Goal: Task Accomplishment & Management: Use online tool/utility

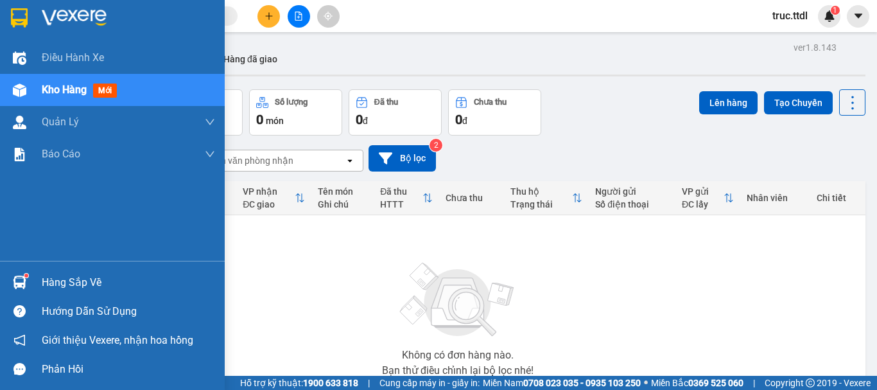
click at [14, 16] on img at bounding box center [19, 17] width 17 height 19
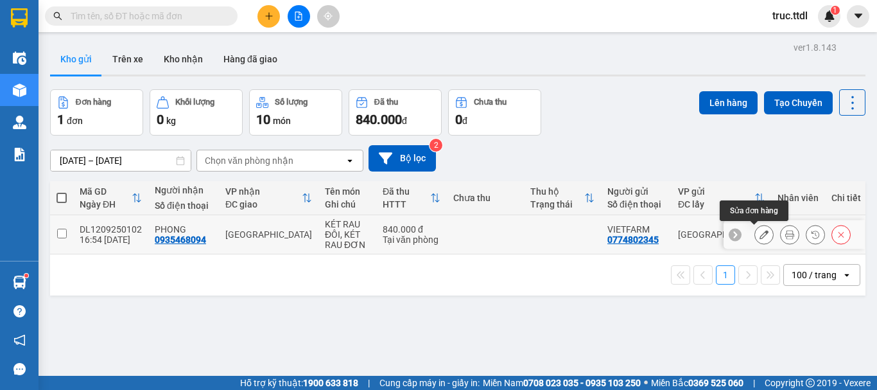
click at [760, 238] on icon at bounding box center [764, 234] width 9 height 9
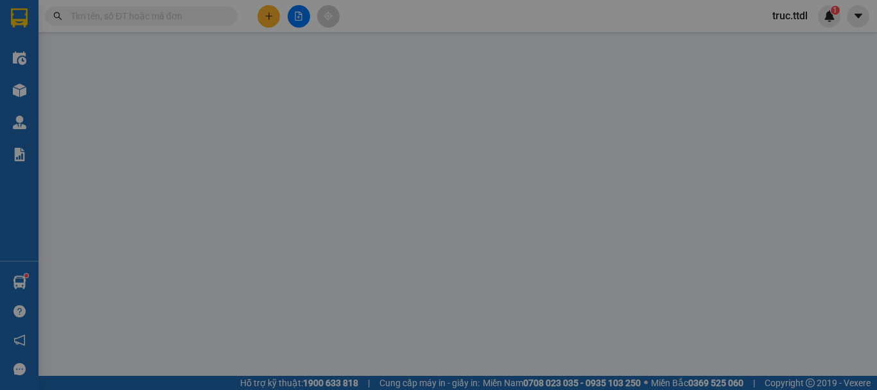
type input "0935468094"
type input "PHONG"
type input "0774802345"
type input "VIETFARM"
type input "840.000"
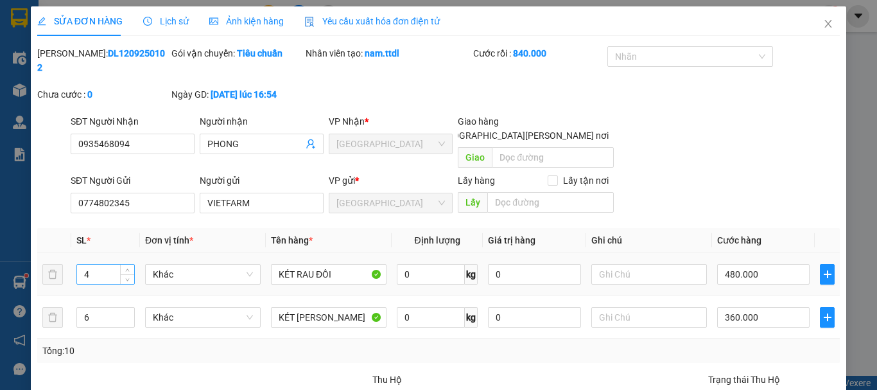
click at [105, 265] on input "4" at bounding box center [105, 274] width 57 height 19
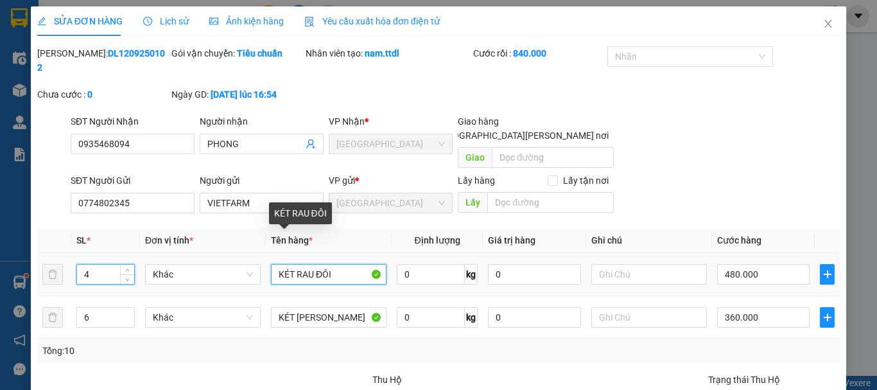
click at [310, 264] on input "KÉT RAU ĐÔI" at bounding box center [329, 274] width 116 height 21
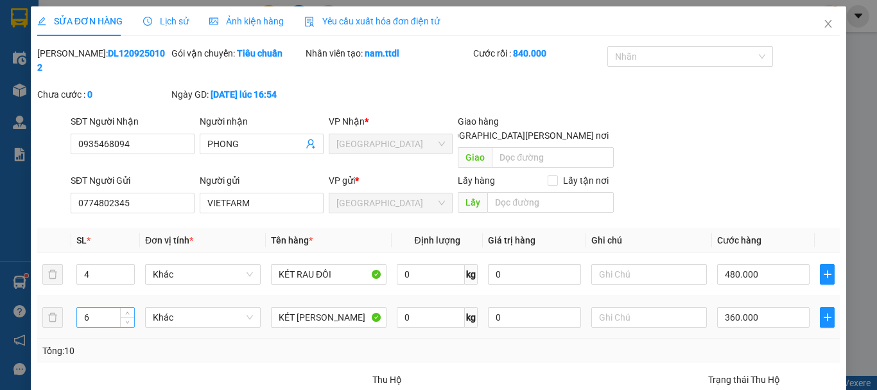
click at [107, 308] on input "6" at bounding box center [105, 317] width 57 height 19
click at [314, 307] on input "KÉT RAU ĐƠN" at bounding box center [329, 317] width 116 height 21
click at [112, 265] on input "4" at bounding box center [105, 274] width 57 height 19
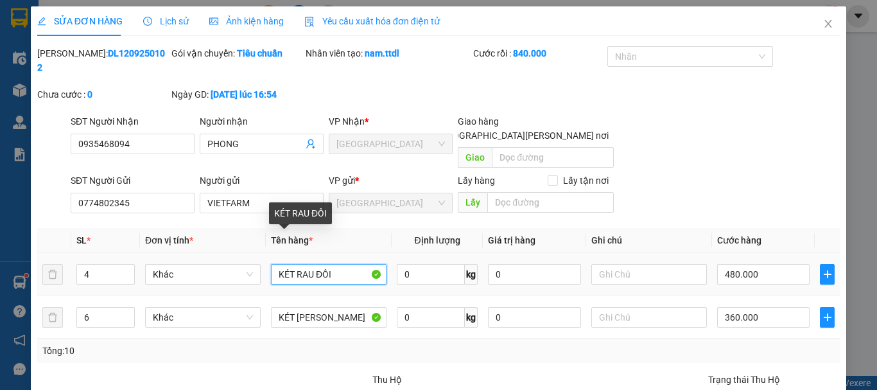
click at [288, 264] on input "KÉT RAU ĐÔI" at bounding box center [329, 274] width 116 height 21
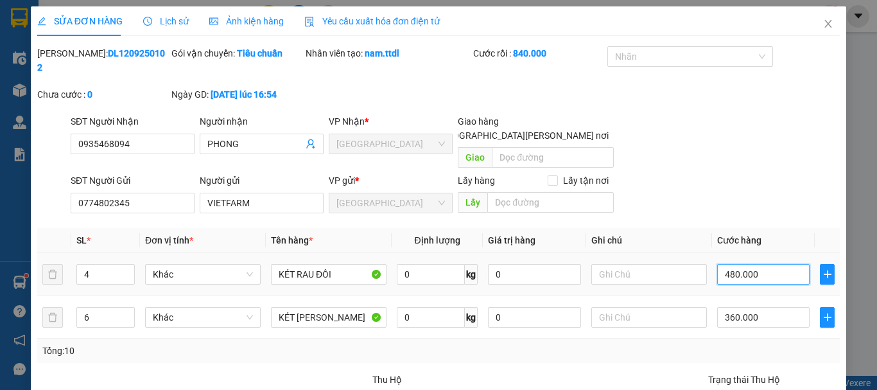
click at [747, 264] on input "480.000" at bounding box center [763, 274] width 92 height 21
click at [113, 308] on input "6" at bounding box center [105, 317] width 57 height 19
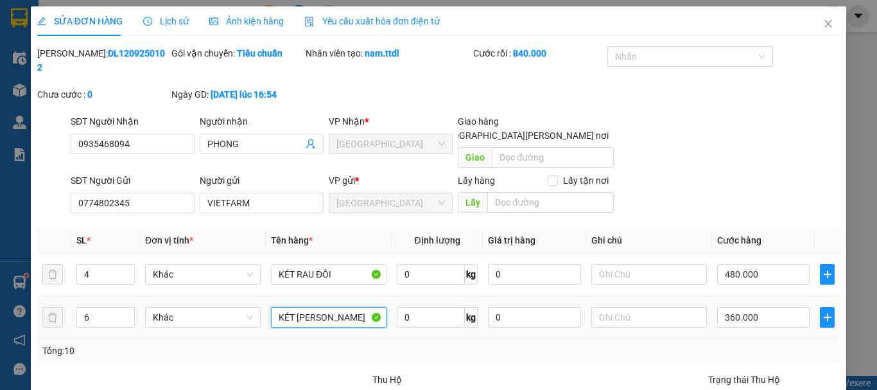
click at [358, 307] on input "KÉT RAU ĐƠN" at bounding box center [329, 317] width 116 height 21
click at [764, 307] on input "360.000" at bounding box center [763, 317] width 92 height 21
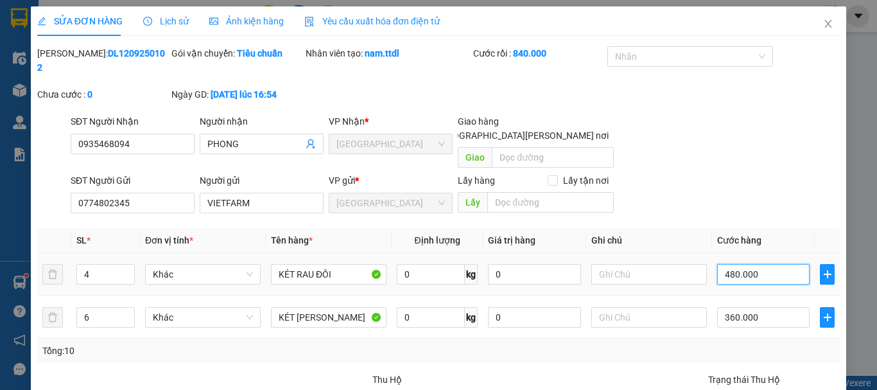
click at [728, 264] on input "480.000" at bounding box center [763, 274] width 92 height 21
click at [823, 26] on icon "close" at bounding box center [828, 24] width 10 height 10
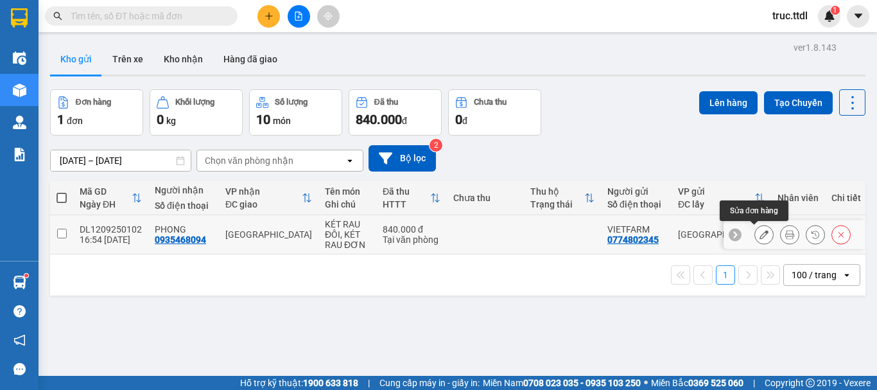
click at [760, 235] on icon at bounding box center [764, 234] width 9 height 9
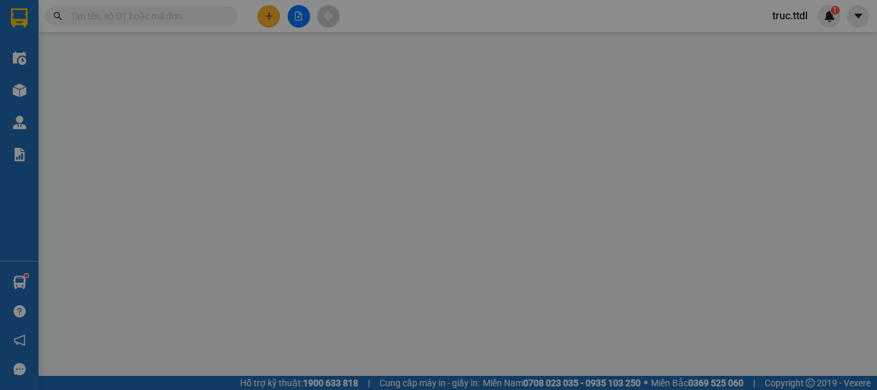
type input "0935468094"
type input "PHONG"
type input "0774802345"
type input "VIETFARM"
type input "840.000"
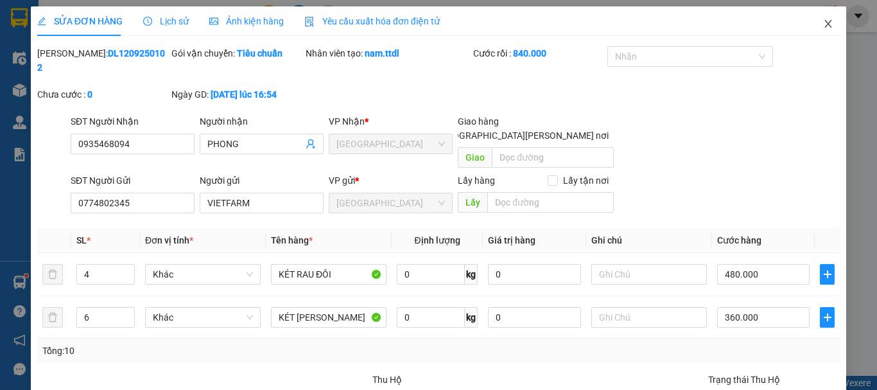
click at [814, 27] on span "Close" at bounding box center [828, 24] width 36 height 36
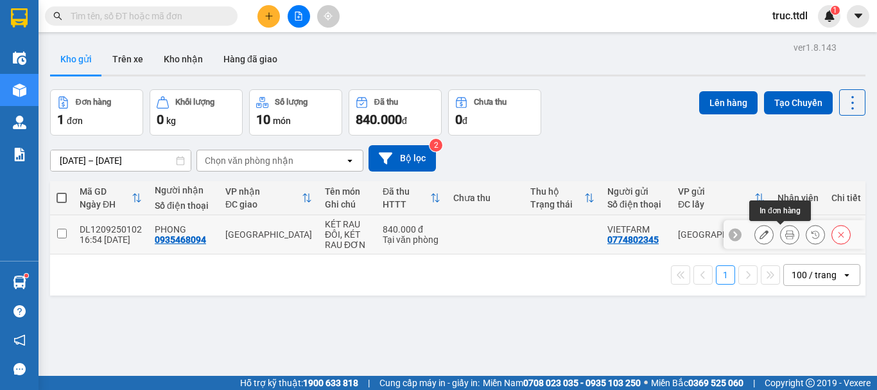
click at [785, 238] on icon at bounding box center [789, 234] width 9 height 9
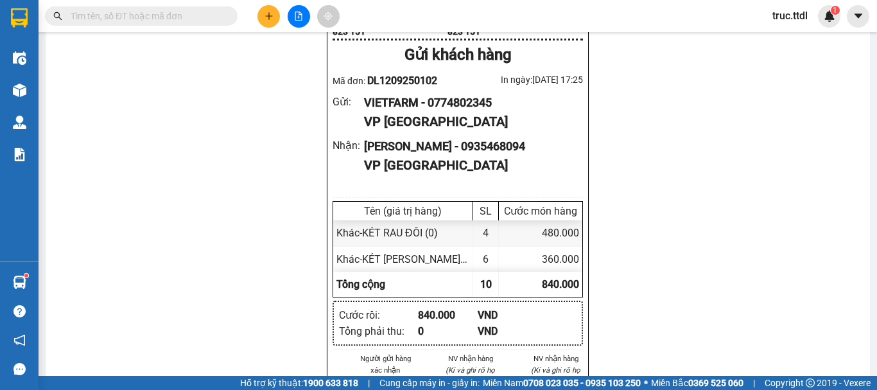
scroll to position [963, 0]
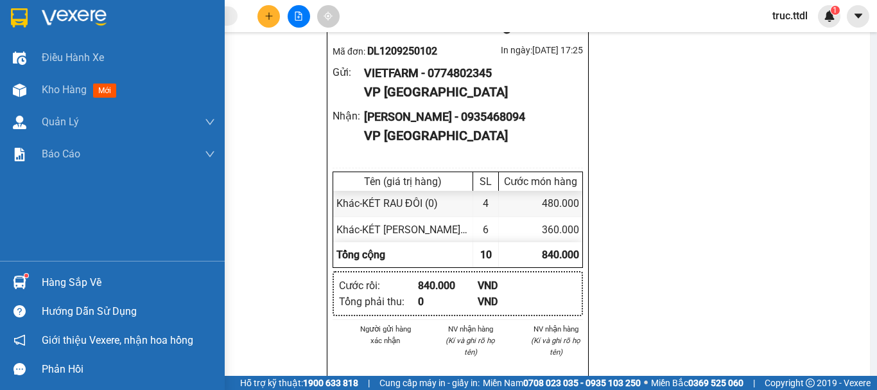
click at [13, 13] on img at bounding box center [19, 17] width 17 height 19
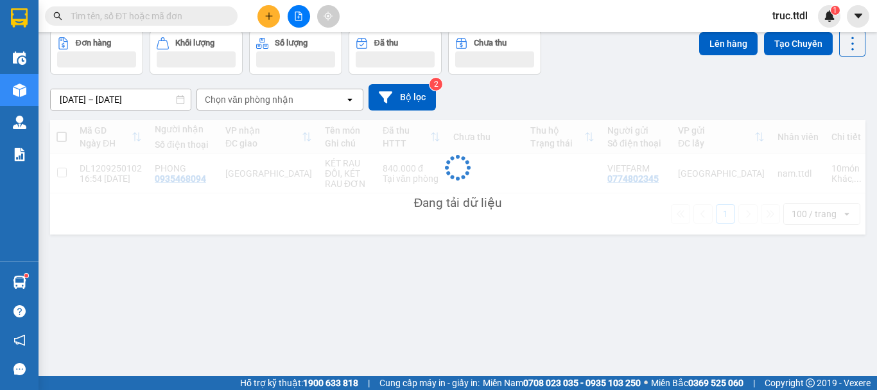
scroll to position [59, 0]
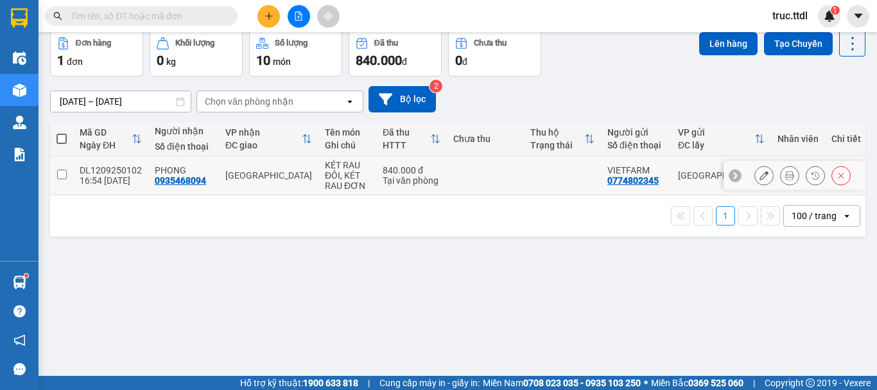
click at [436, 182] on td "840.000 đ Tại văn phòng" at bounding box center [411, 175] width 71 height 39
checkbox input "true"
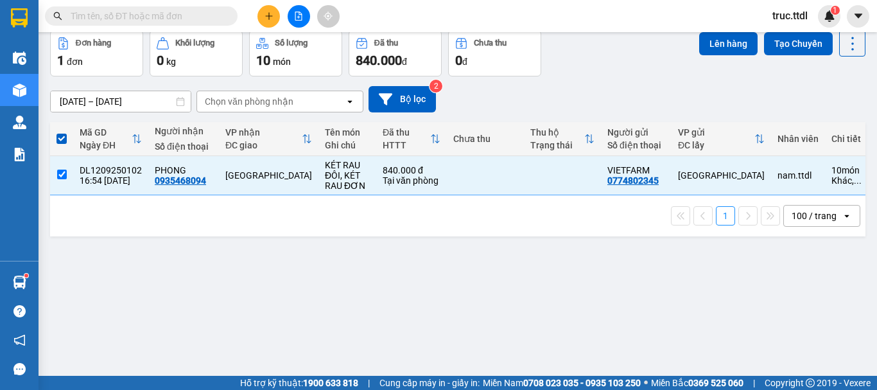
scroll to position [0, 0]
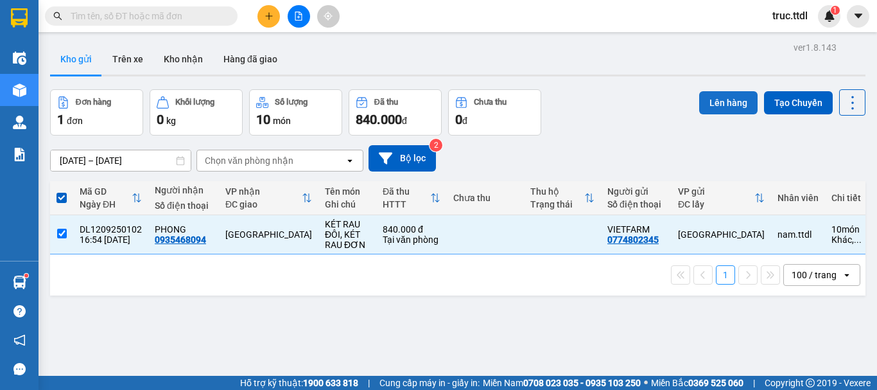
click at [716, 101] on button "Lên hàng" at bounding box center [728, 102] width 58 height 23
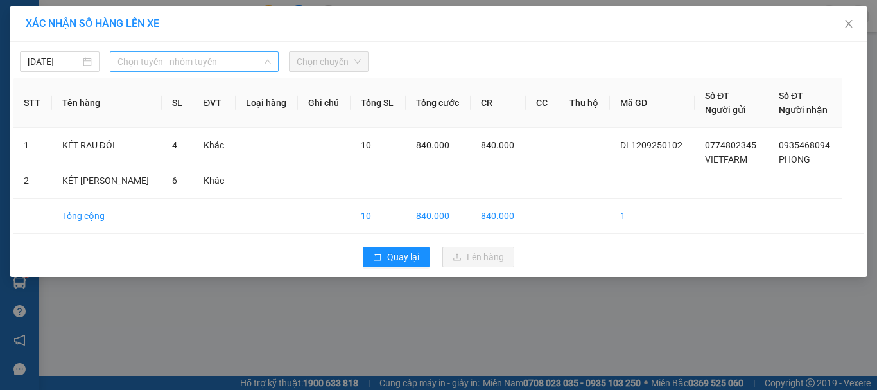
click at [174, 66] on span "Chọn tuyến - nhóm tuyến" at bounding box center [194, 61] width 153 height 19
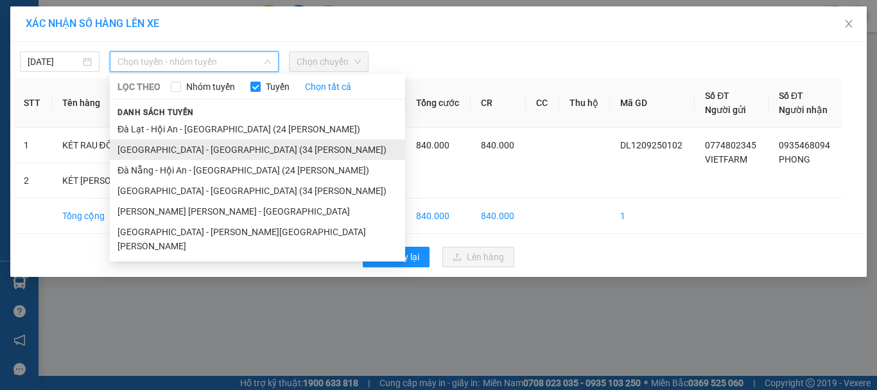
click at [194, 155] on li "Đà Lạt - Đà Nẵng (34 Phòng)" at bounding box center [257, 149] width 295 height 21
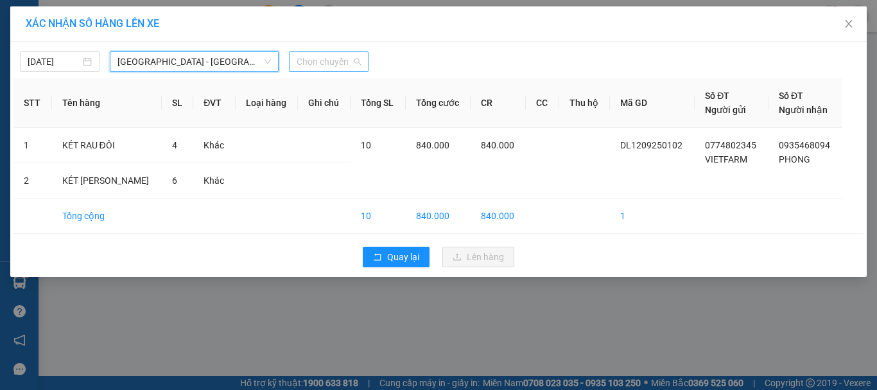
click at [329, 66] on span "Chọn chuyến" at bounding box center [329, 61] width 64 height 19
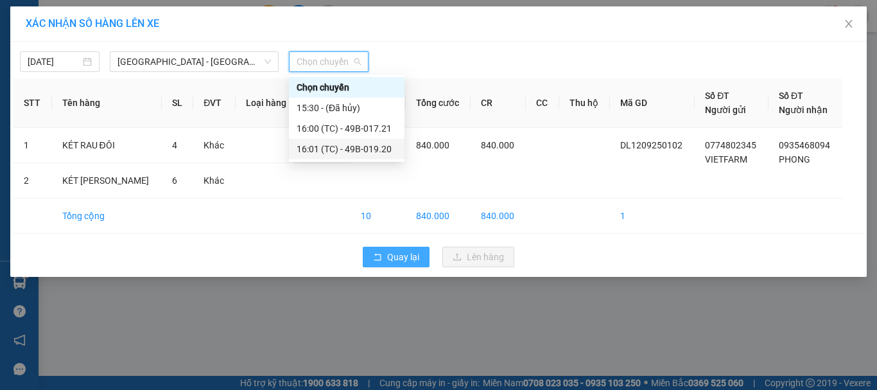
click at [410, 258] on span "Quay lại" at bounding box center [403, 257] width 32 height 14
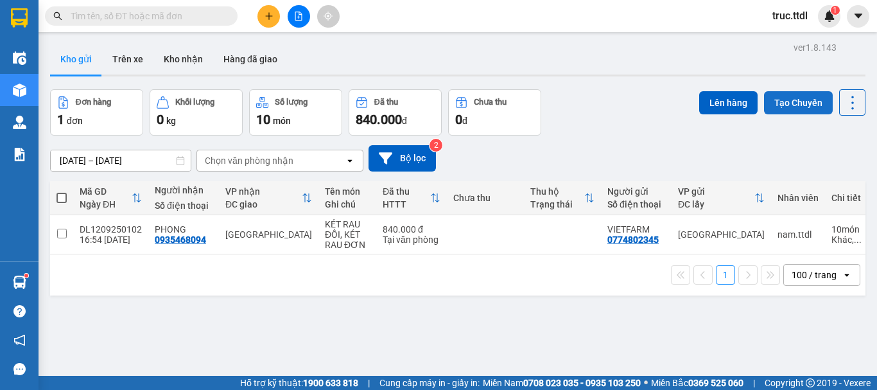
click at [782, 105] on button "Tạo Chuyến" at bounding box center [798, 102] width 69 height 23
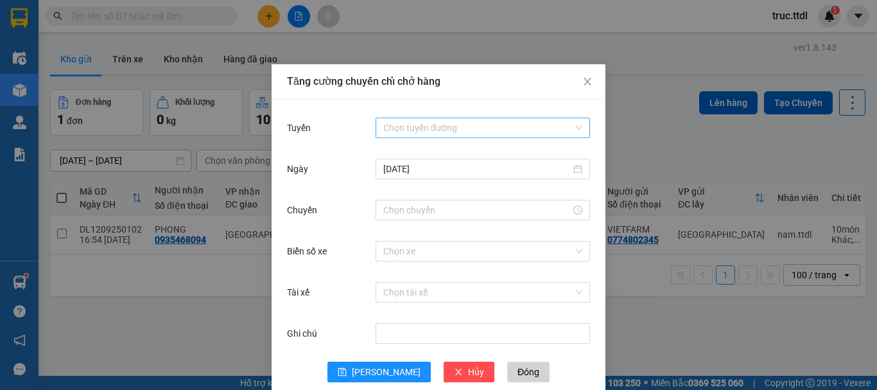
click at [412, 125] on input "Tuyến" at bounding box center [478, 127] width 190 height 19
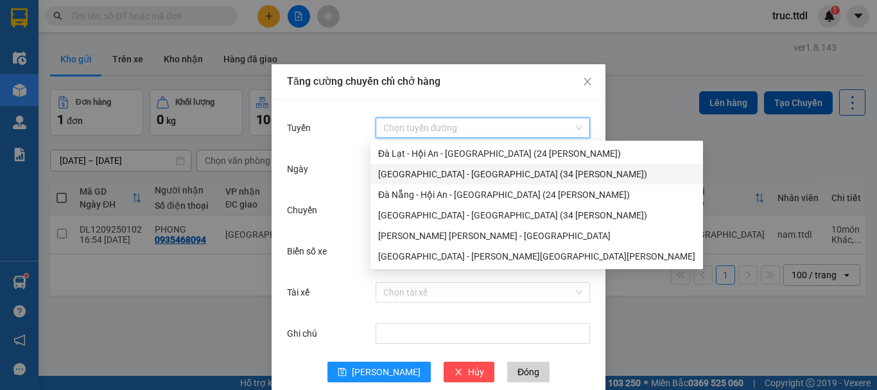
click at [419, 174] on div "Đà Lạt - Đà Nẵng (34 Phòng)" at bounding box center [536, 174] width 317 height 14
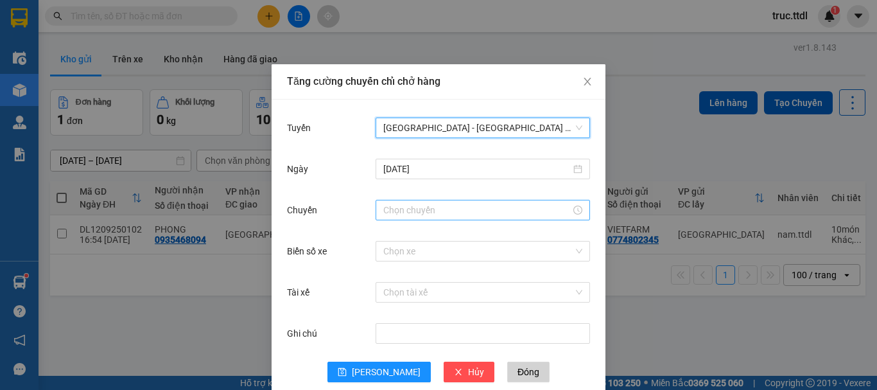
click at [409, 209] on input "Chuyến" at bounding box center [477, 210] width 188 height 14
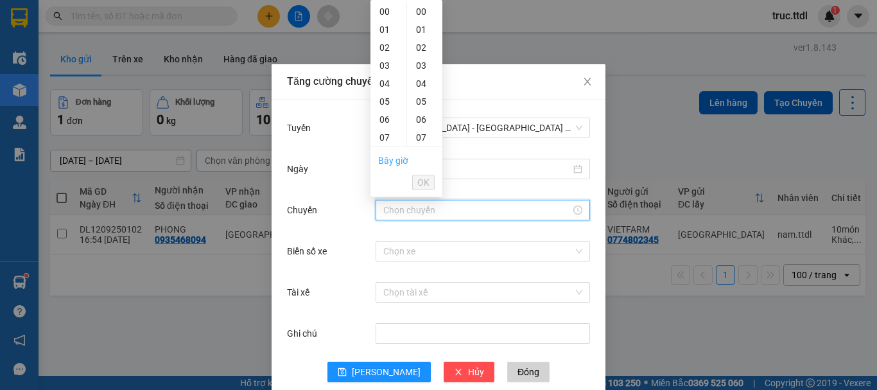
click at [403, 164] on link "Bây giờ" at bounding box center [393, 160] width 30 height 10
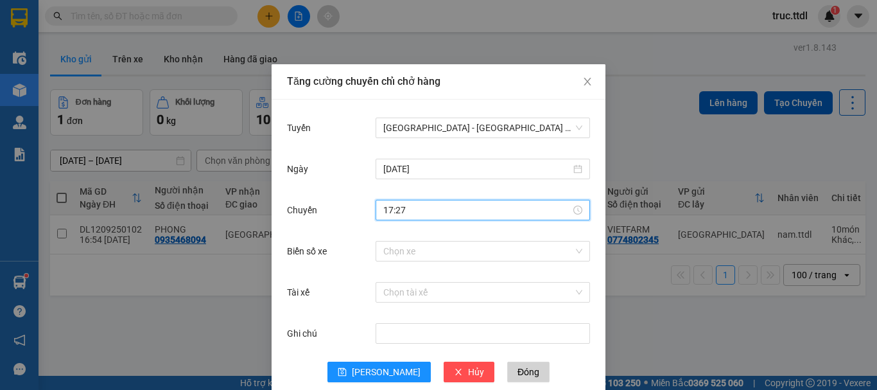
click at [387, 209] on input "17:27" at bounding box center [477, 210] width 188 height 14
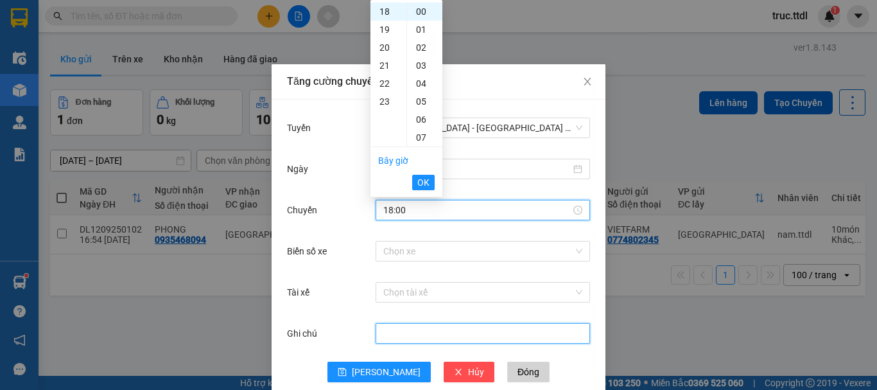
type input "17:27"
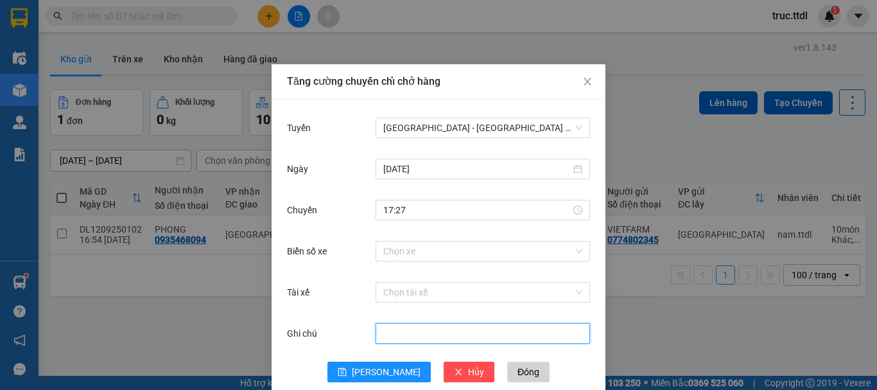
click at [431, 342] on input "Ghi chú" at bounding box center [483, 333] width 214 height 21
drag, startPoint x: 431, startPoint y: 342, endPoint x: 353, endPoint y: 357, distance: 79.2
click at [353, 357] on div "Ghi chú xe tải" at bounding box center [438, 340] width 303 height 41
type input "XE TẢI"
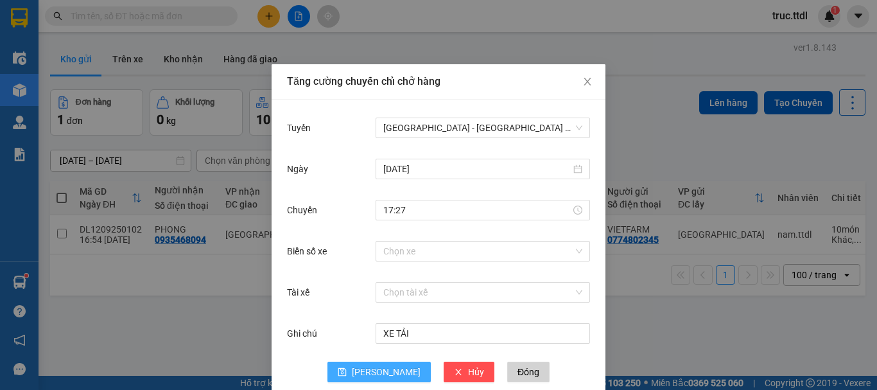
click at [347, 374] on icon "save" at bounding box center [342, 371] width 9 height 9
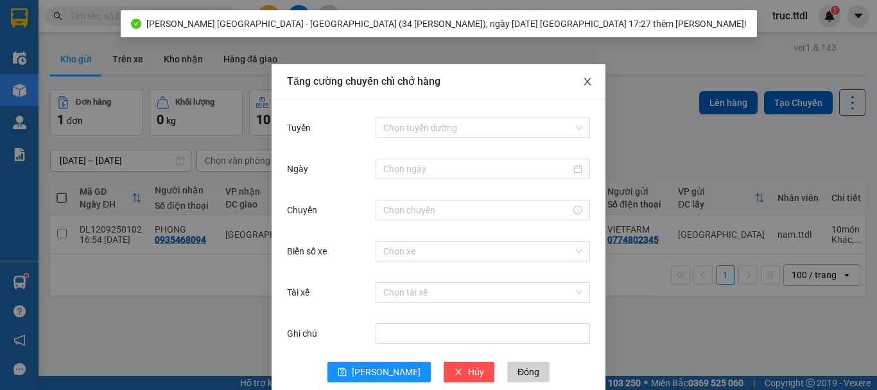
click at [582, 82] on icon "close" at bounding box center [587, 81] width 10 height 10
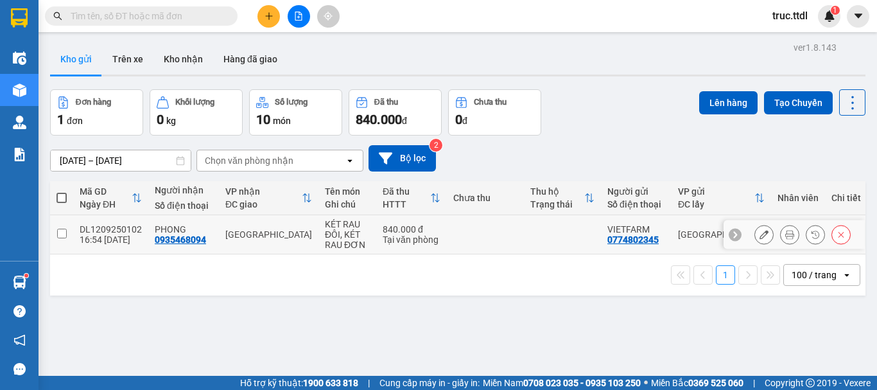
click at [430, 236] on div "Tại văn phòng" at bounding box center [412, 239] width 58 height 10
checkbox input "true"
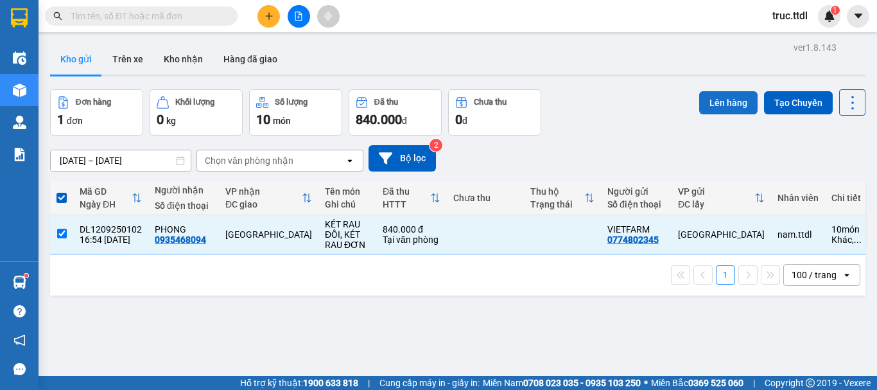
click at [716, 104] on button "Lên hàng" at bounding box center [728, 102] width 58 height 23
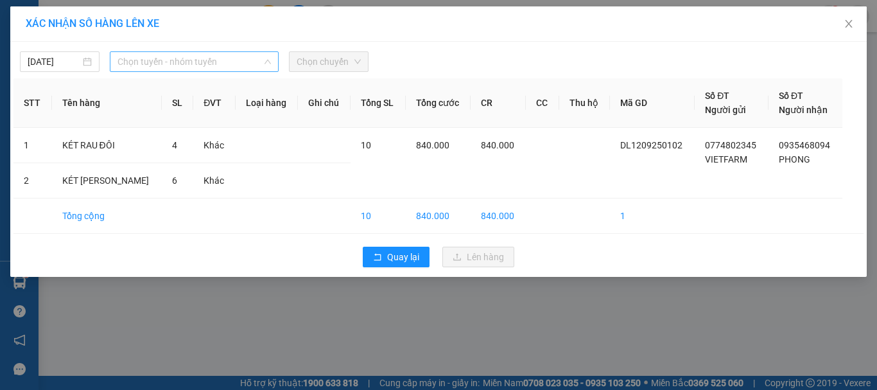
click at [168, 58] on span "Chọn tuyến - nhóm tuyến" at bounding box center [194, 61] width 153 height 19
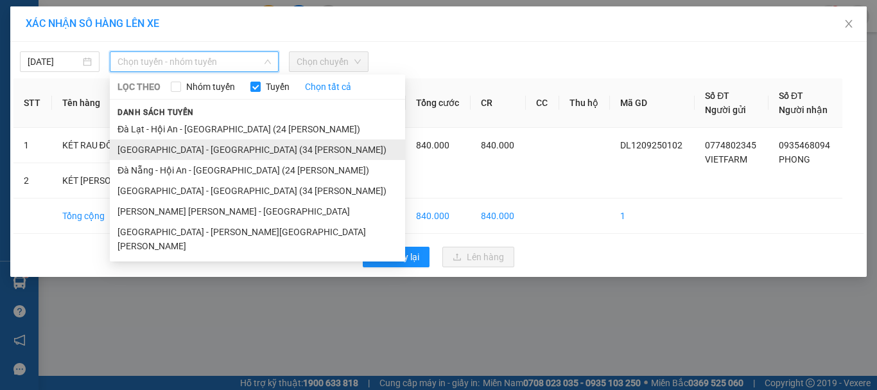
click at [216, 152] on li "Đà Lạt - Đà Nẵng (34 Phòng)" at bounding box center [257, 149] width 295 height 21
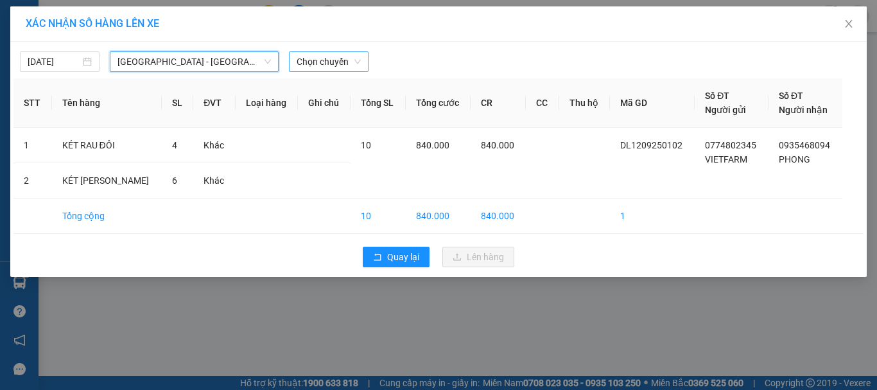
click at [344, 65] on span "Chọn chuyến" at bounding box center [329, 61] width 64 height 19
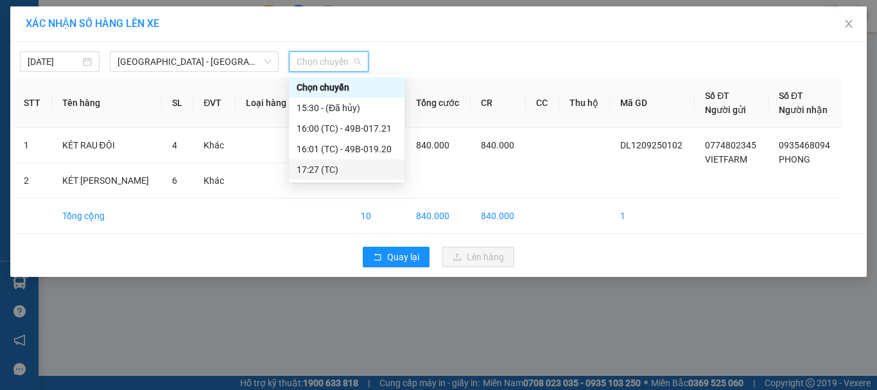
click at [356, 166] on div "17:27 (TC)" at bounding box center [347, 169] width 100 height 14
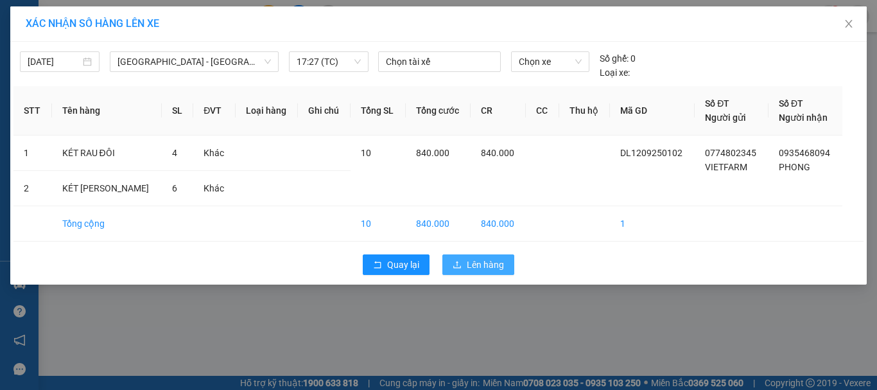
click at [472, 258] on span "Lên hàng" at bounding box center [485, 265] width 37 height 14
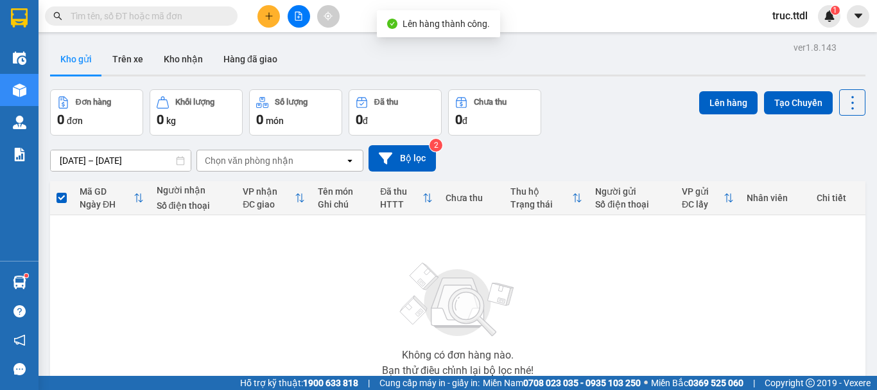
click at [285, 16] on div at bounding box center [298, 16] width 96 height 22
click at [292, 15] on button at bounding box center [299, 16] width 22 height 22
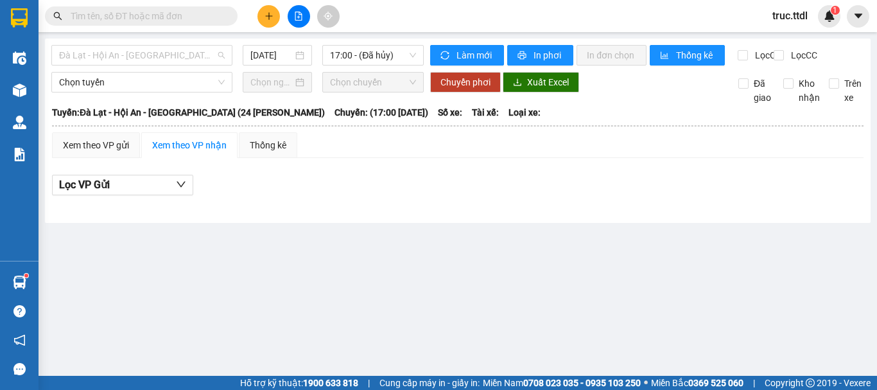
drag, startPoint x: 141, startPoint y: 53, endPoint x: 155, endPoint y: 73, distance: 23.9
click at [141, 55] on span "Đà Lạt - Hội An - [GEOGRAPHIC_DATA] (24 [PERSON_NAME])" at bounding box center [142, 55] width 166 height 19
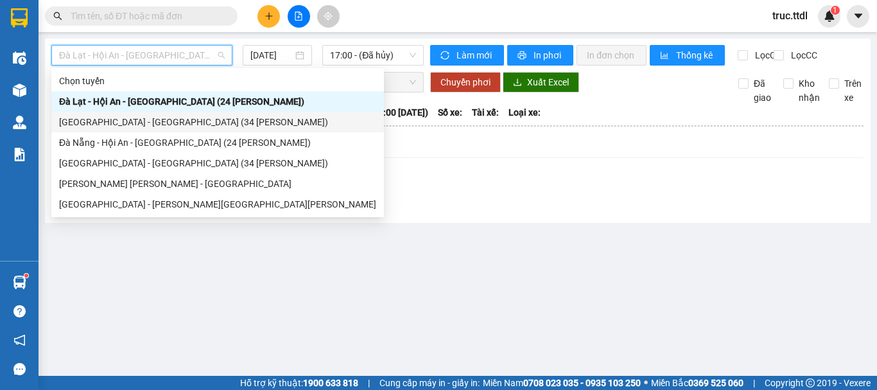
click at [130, 121] on div "Đà Lạt - Đà Nẵng (34 Phòng)" at bounding box center [217, 122] width 317 height 14
type input "[DATE]"
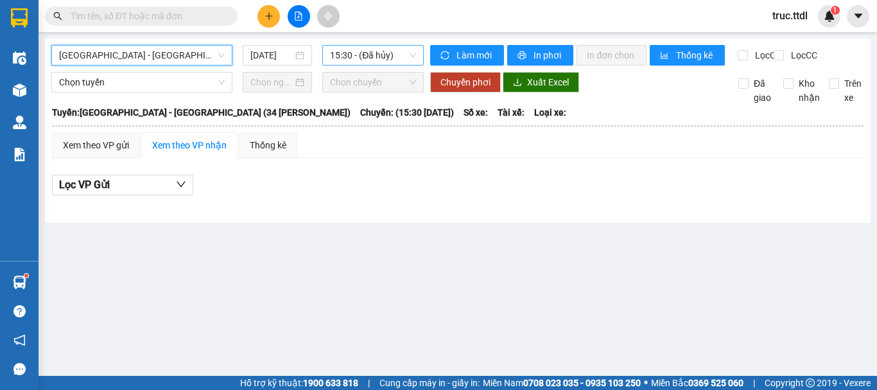
click at [389, 60] on span "15:30 - (Đã hủy)" at bounding box center [373, 55] width 86 height 19
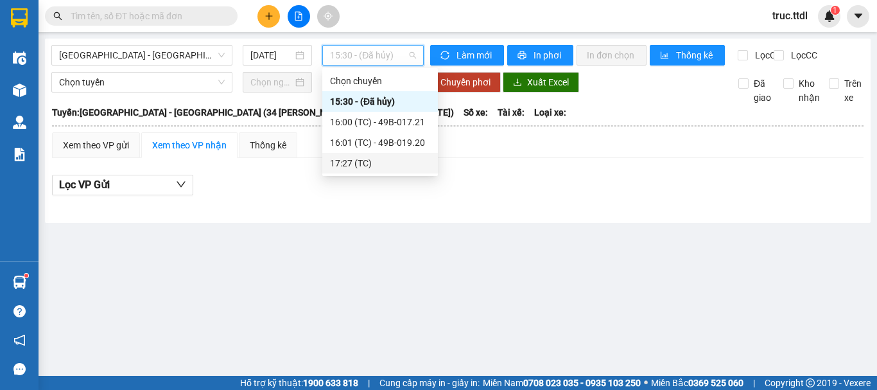
click at [396, 159] on div "17:27 (TC)" at bounding box center [380, 163] width 100 height 14
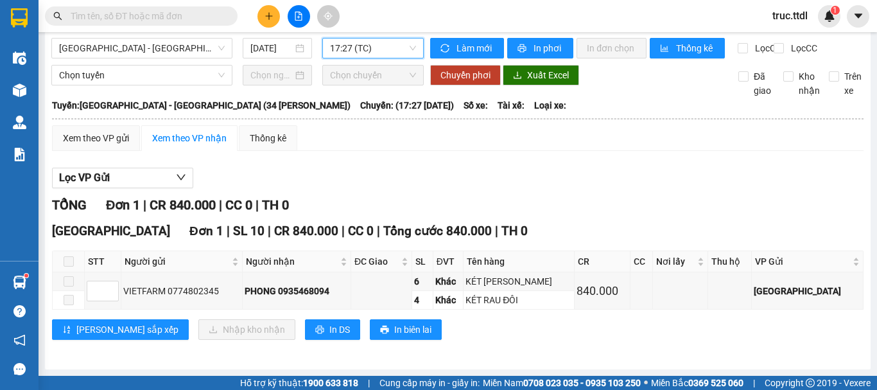
scroll to position [18, 0]
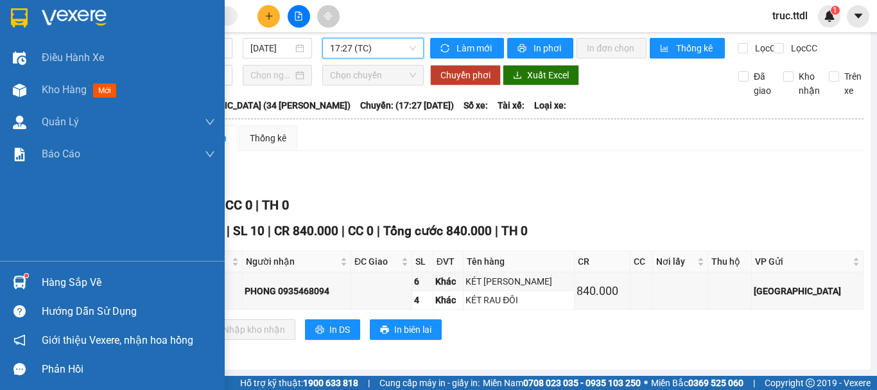
click at [19, 15] on img at bounding box center [19, 17] width 17 height 19
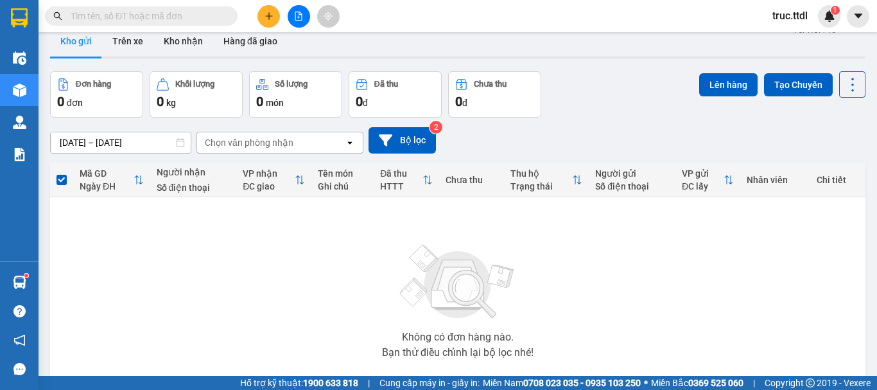
click at [298, 22] on button at bounding box center [299, 16] width 22 height 22
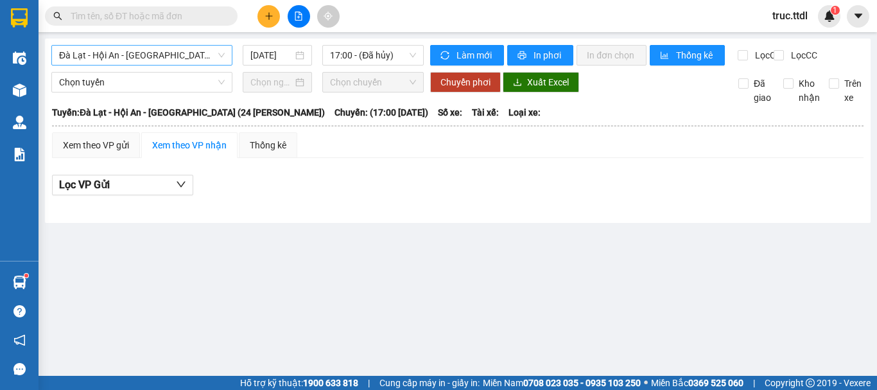
click at [195, 55] on span "Đà Lạt - Hội An - [GEOGRAPHIC_DATA] (24 [PERSON_NAME])" at bounding box center [142, 55] width 166 height 19
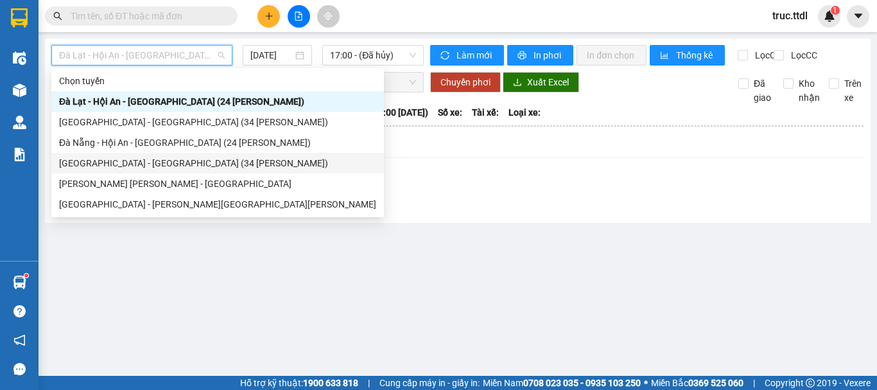
click at [158, 157] on div "Đà Nẵng - Đà Lạt (34 Phòng)" at bounding box center [217, 163] width 317 height 14
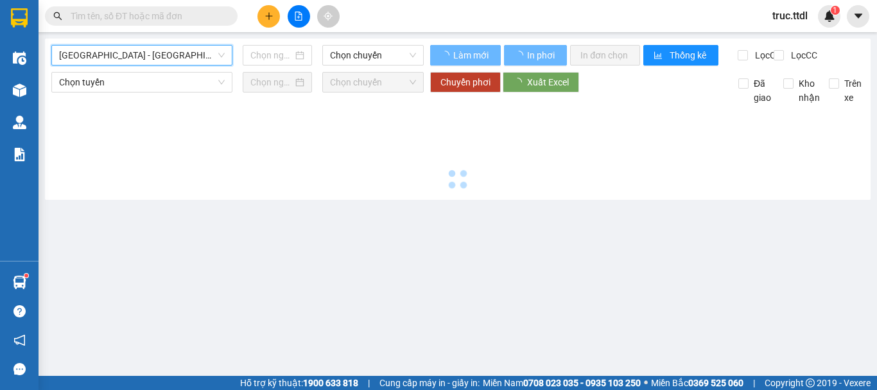
type input "[DATE]"
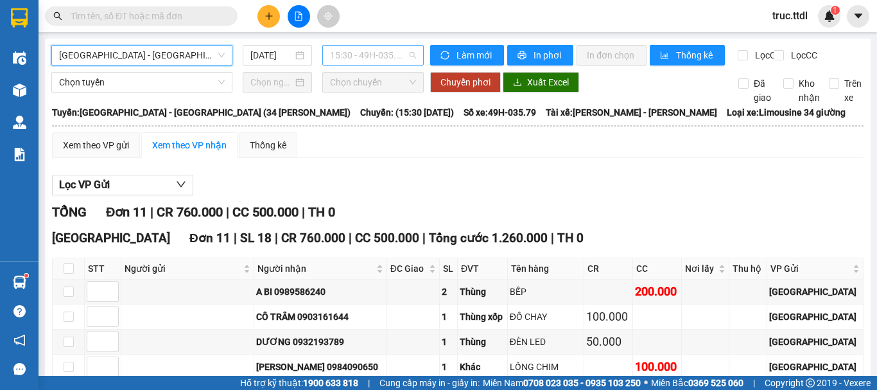
click at [360, 54] on span "15:30 - 49H-035.79" at bounding box center [373, 55] width 86 height 19
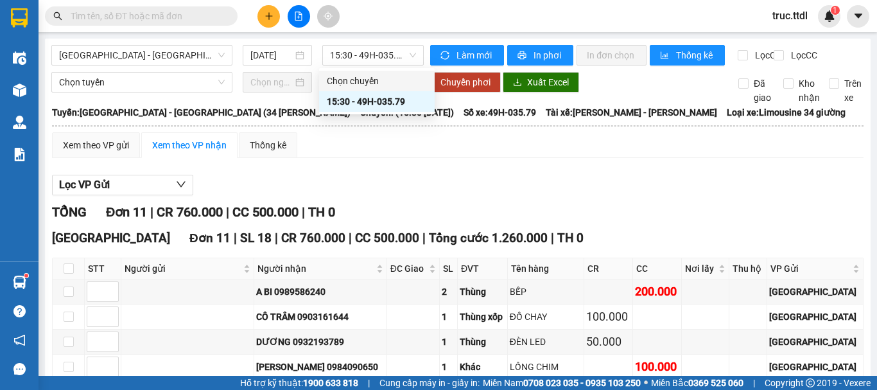
click at [496, 155] on div "Xem theo VP gửi Xem theo VP nhận Thống kê" at bounding box center [458, 145] width 812 height 26
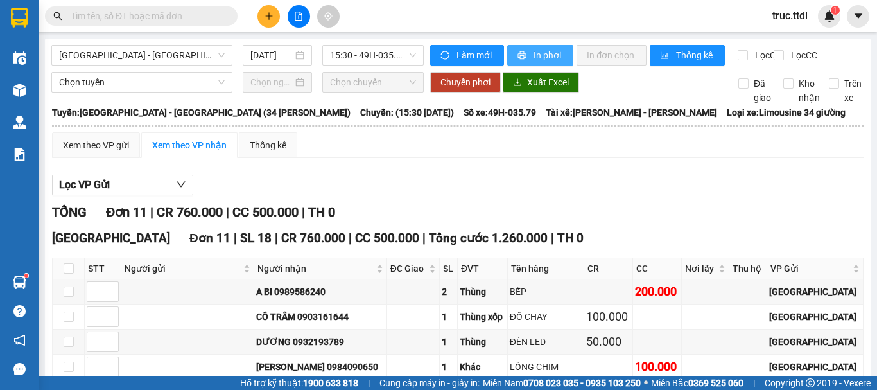
click at [534, 58] on span "In phơi" at bounding box center [549, 55] width 30 height 14
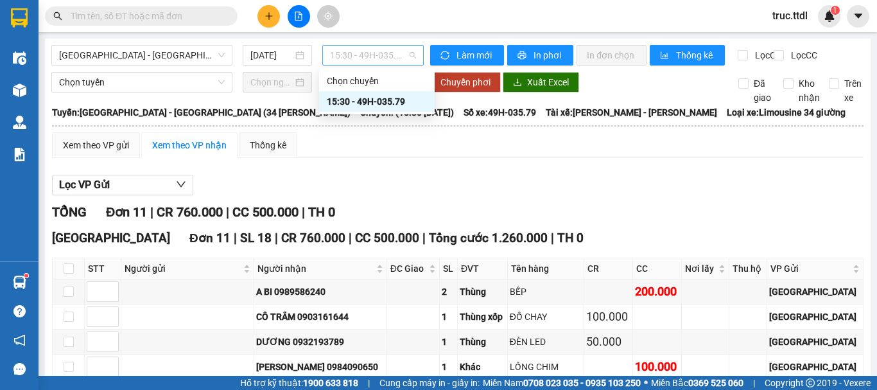
click at [389, 55] on span "15:30 - 49H-035.79" at bounding box center [373, 55] width 86 height 19
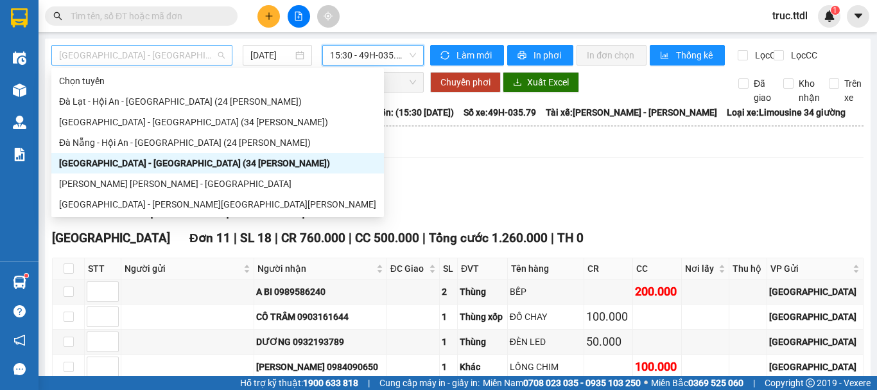
click at [200, 58] on span "Đà Nẵng - Đà Lạt (34 Phòng)" at bounding box center [142, 55] width 166 height 19
click at [168, 142] on div "Đà Nẵng - Hội An - Đà Lạt (24 Phòng)" at bounding box center [217, 143] width 317 height 14
type input "[DATE]"
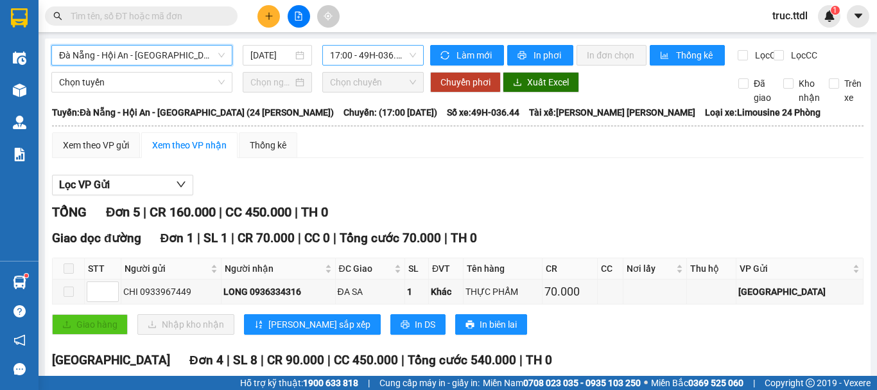
click at [356, 55] on span "17:00 - 49H-036.44" at bounding box center [373, 55] width 86 height 19
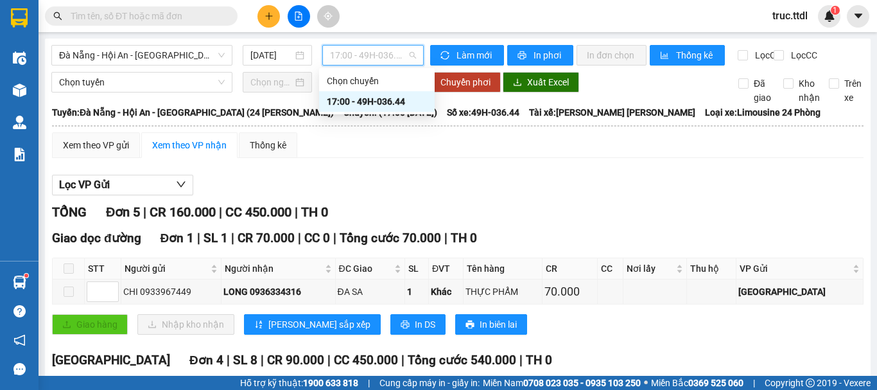
drag, startPoint x: 520, startPoint y: 214, endPoint x: 539, endPoint y: 105, distance: 110.3
click at [520, 212] on div "Lọc VP Gửi TỔNG Đơn 5 | CR 160.000 | CC 450.000 | TH 0 Giao dọc đường Đơn 1 | …" at bounding box center [458, 358] width 812 height 380
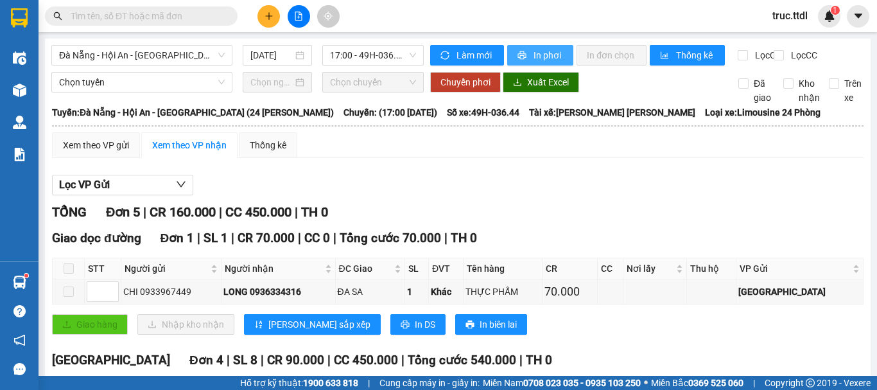
click at [552, 55] on span "In phơi" at bounding box center [549, 55] width 30 height 14
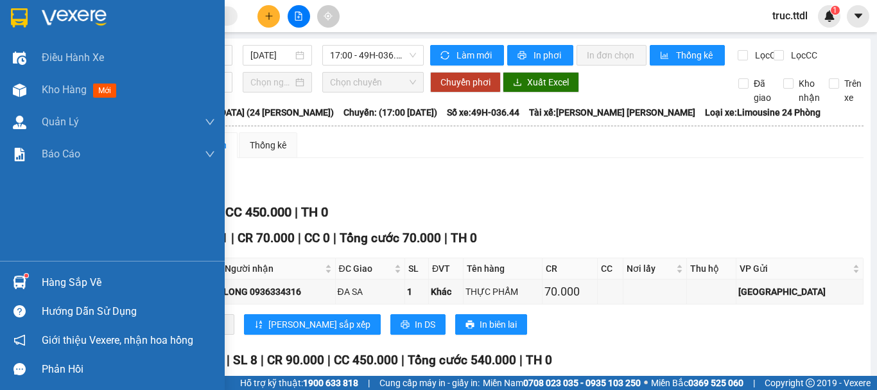
click at [16, 13] on img at bounding box center [19, 17] width 17 height 19
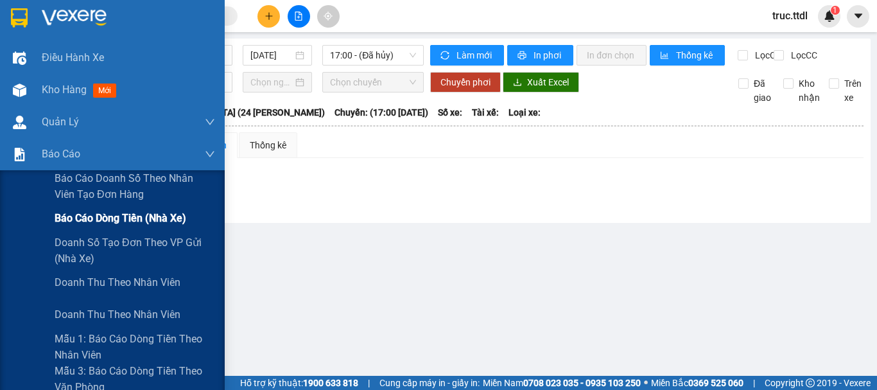
click at [90, 222] on span "Báo cáo dòng tiền (nhà xe)" at bounding box center [121, 218] width 132 height 16
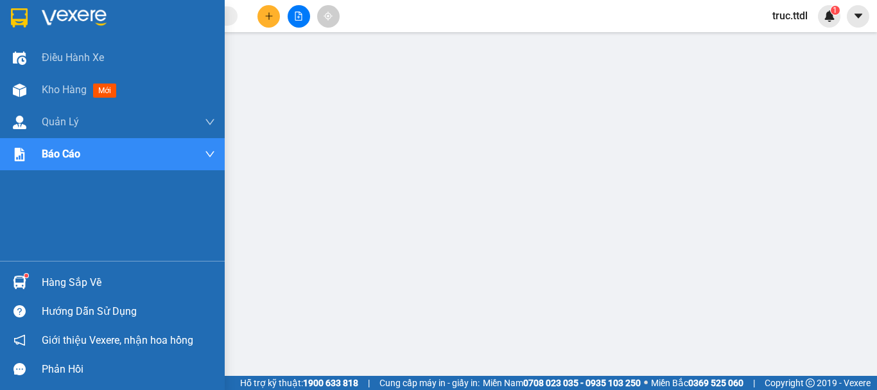
click at [20, 15] on img at bounding box center [19, 17] width 17 height 19
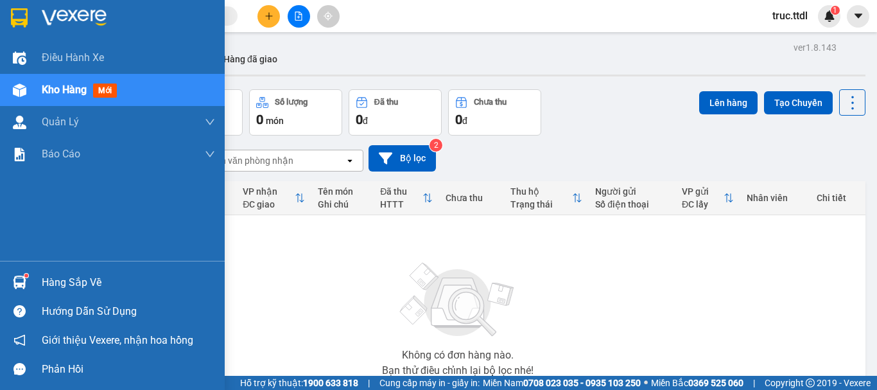
click at [21, 15] on img at bounding box center [19, 17] width 17 height 19
